Goal: Transaction & Acquisition: Obtain resource

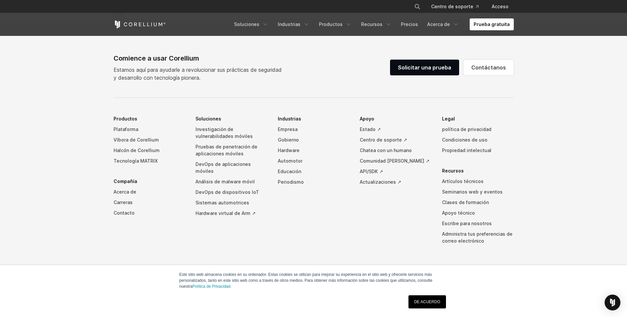
scroll to position [1679, 0]
click at [429, 80] on div "Comience a usar Corellium Estamos aquí para ayudarle a revolucionar sus práctic…" at bounding box center [314, 67] width 400 height 28
click at [436, 75] on link "Solicitar una prueba" at bounding box center [424, 68] width 69 height 16
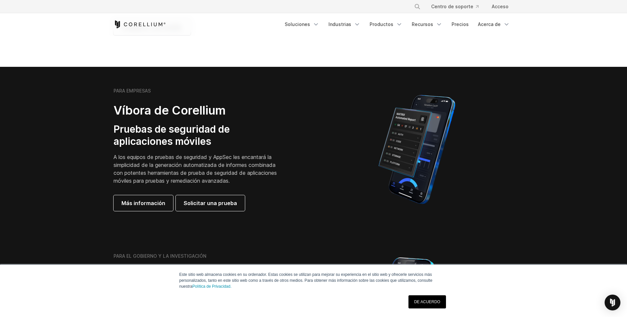
scroll to position [115, 0]
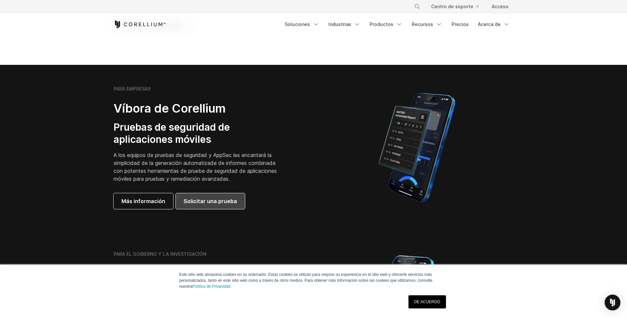
click at [226, 204] on font "Solicitar una prueba" at bounding box center [210, 201] width 53 height 8
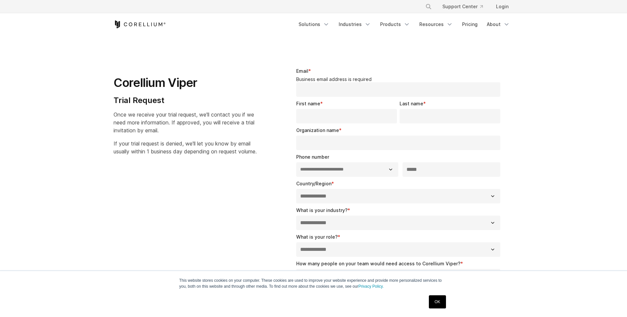
select select "**"
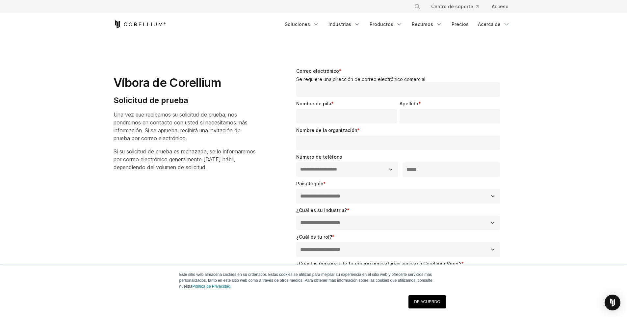
click at [155, 24] on icon "Inicio de Corellium" at bounding box center [140, 24] width 52 height 8
